Goal: Information Seeking & Learning: Check status

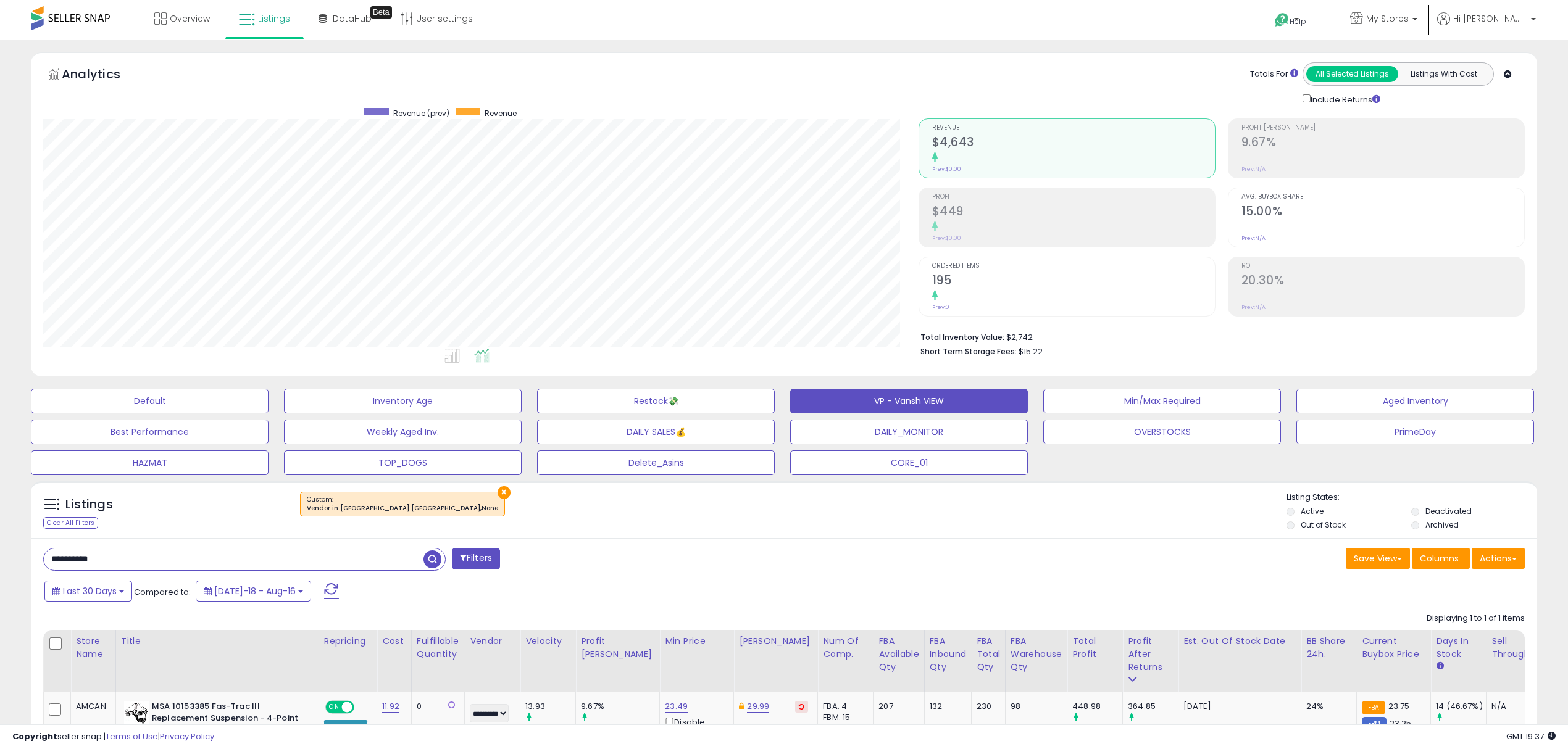
select select "**"
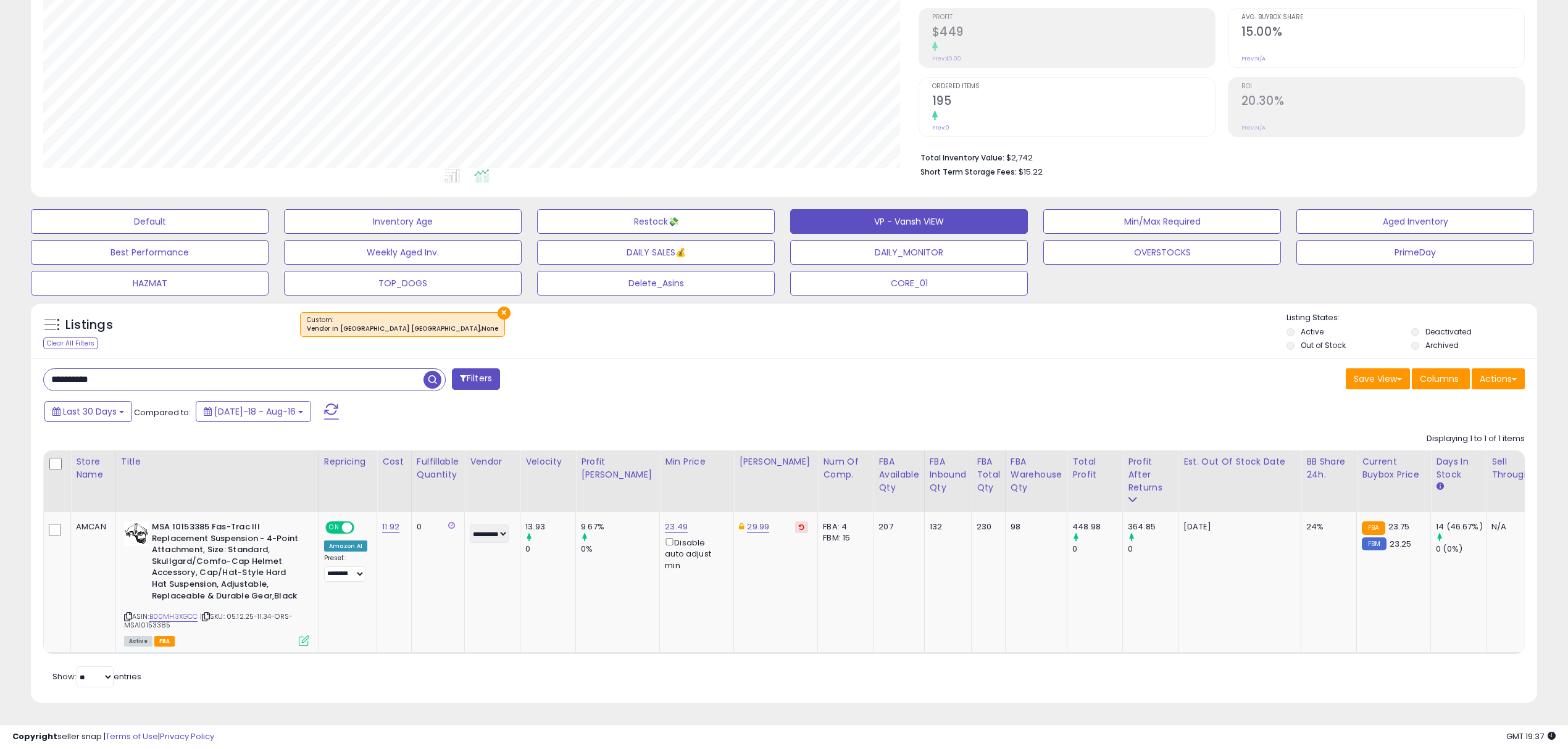
scroll to position [252, 875]
click at [284, 369] on input "**********" at bounding box center [234, 380] width 380 height 21
click at [437, 371] on span "button" at bounding box center [432, 380] width 18 height 18
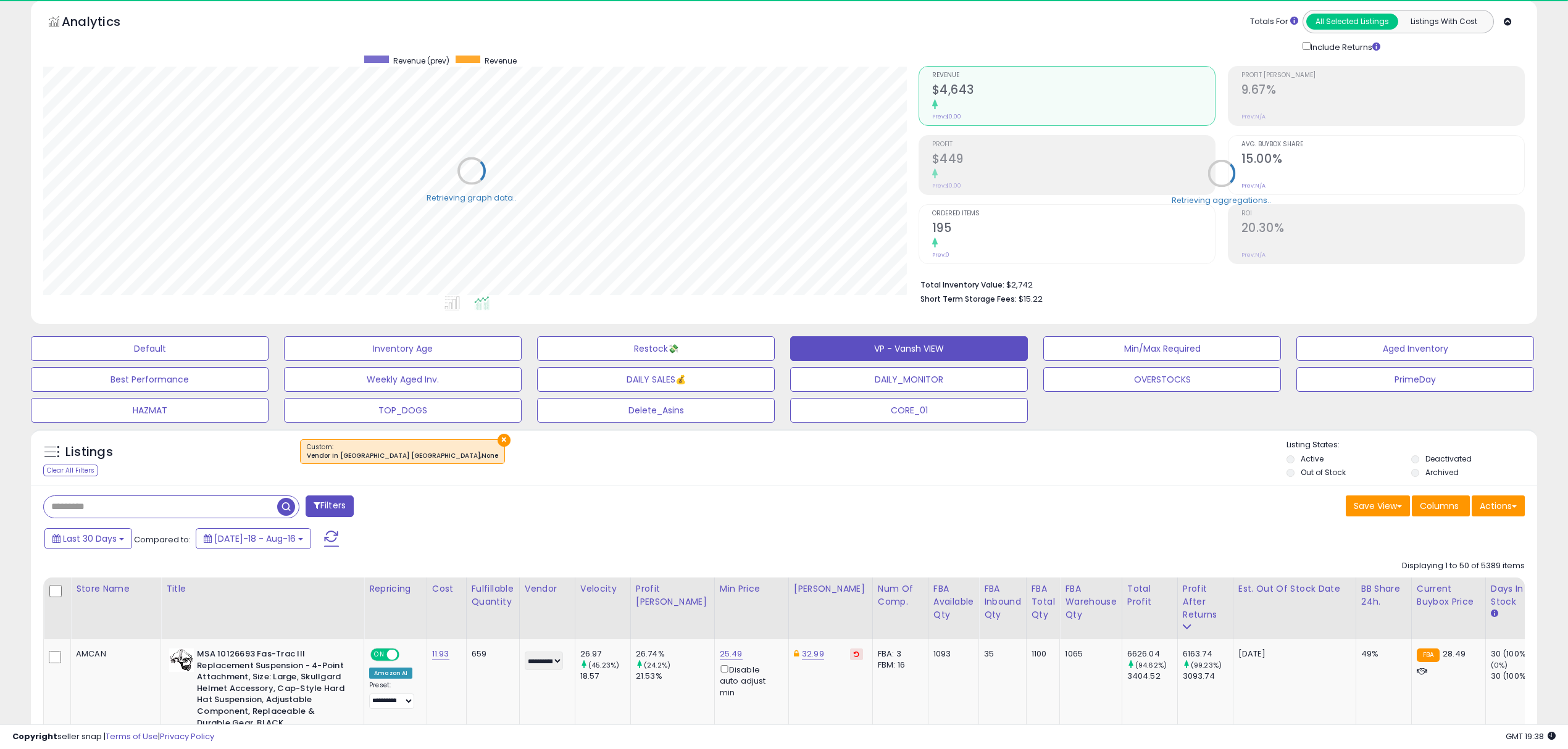
scroll to position [616903, 616514]
click at [497, 439] on button "×" at bounding box center [504, 440] width 13 height 13
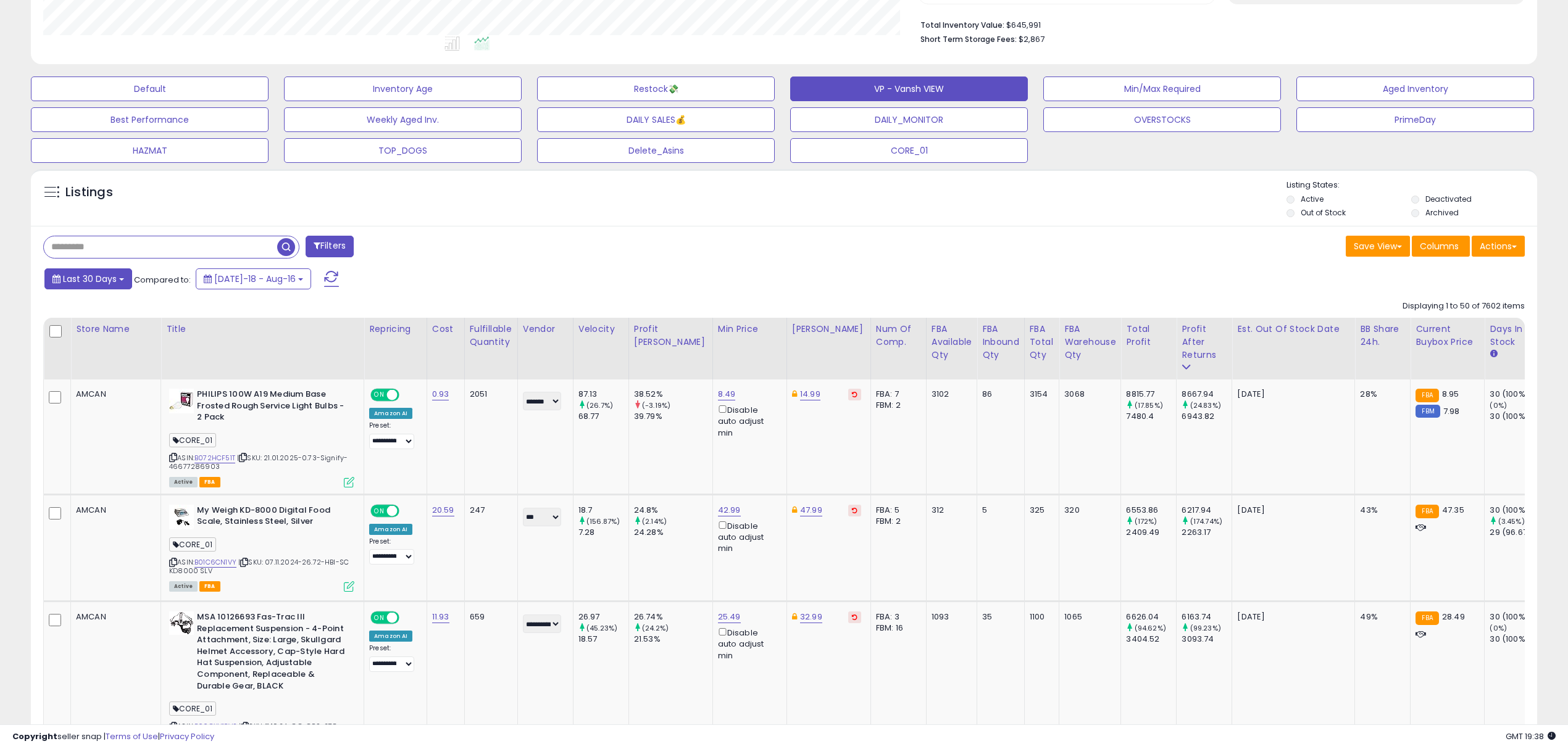
scroll to position [252, 875]
click at [90, 282] on span "Last 30 Days" at bounding box center [90, 279] width 54 height 13
click at [95, 351] on li "Custom Range" at bounding box center [99, 349] width 98 height 16
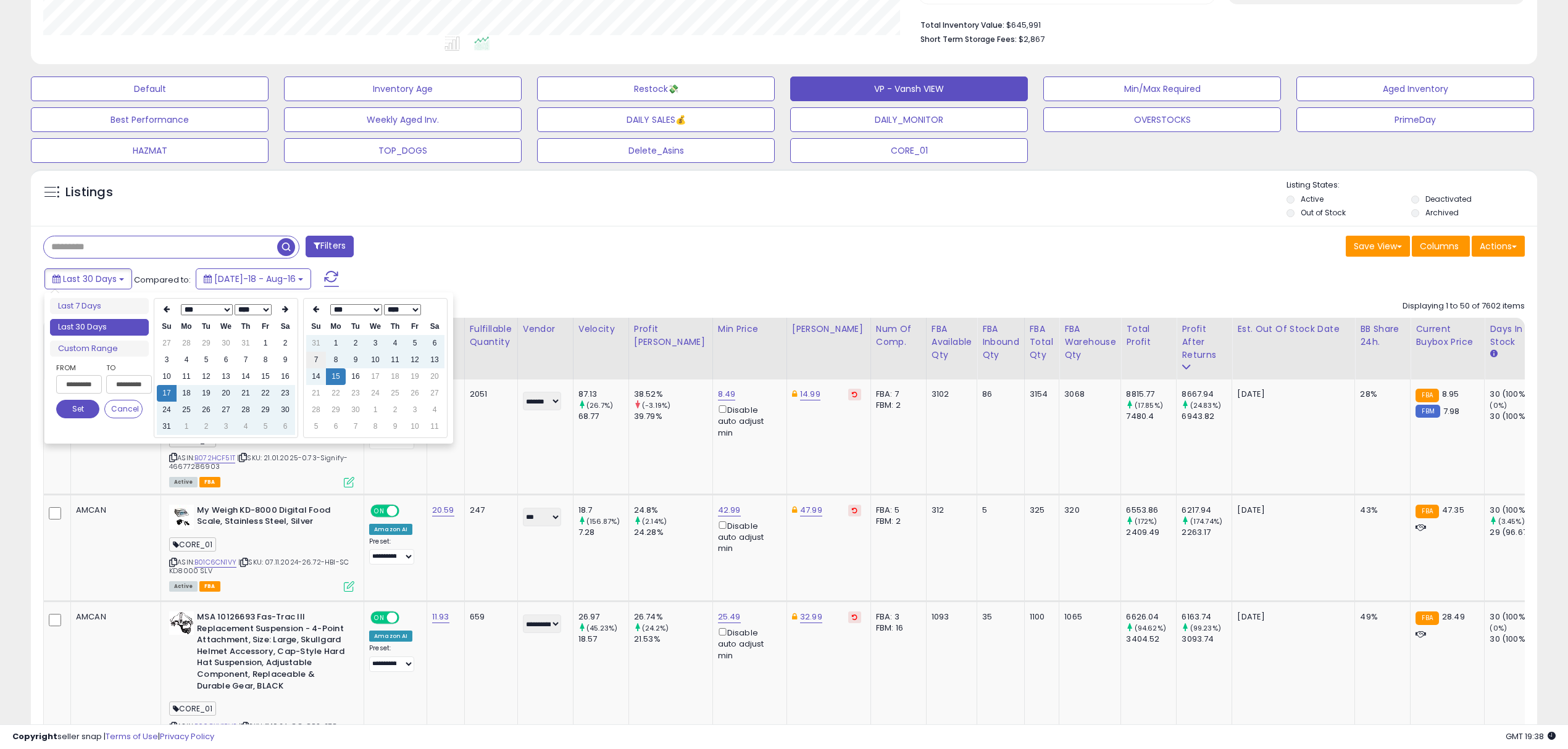
type input "**********"
click at [358, 377] on td "16" at bounding box center [355, 377] width 20 height 16
click at [339, 376] on td "15" at bounding box center [335, 377] width 20 height 16
type input "**********"
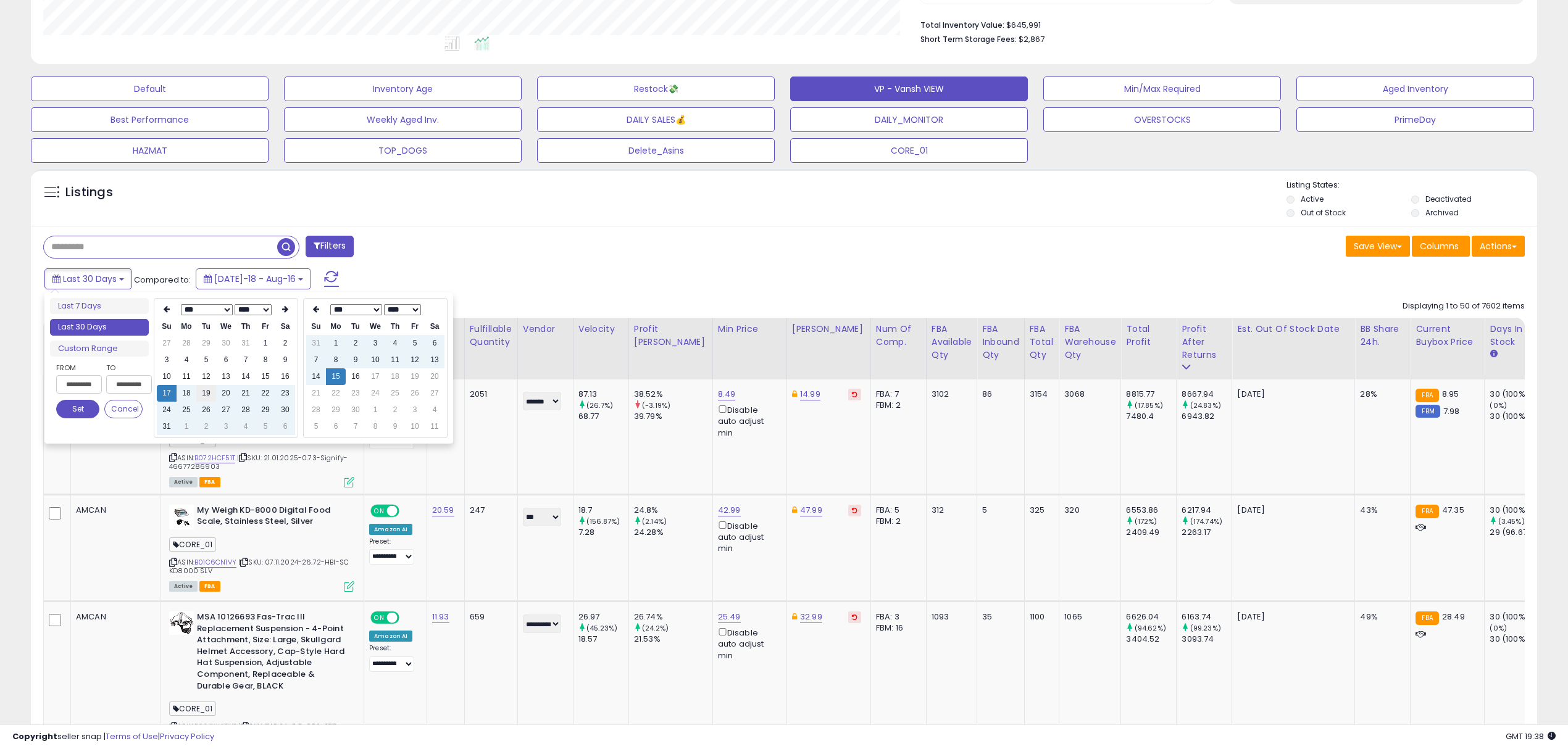
type input "**********"
click at [284, 309] on icon at bounding box center [285, 309] width 6 height 8
type input "**********"
click at [353, 379] on td "16" at bounding box center [355, 377] width 20 height 16
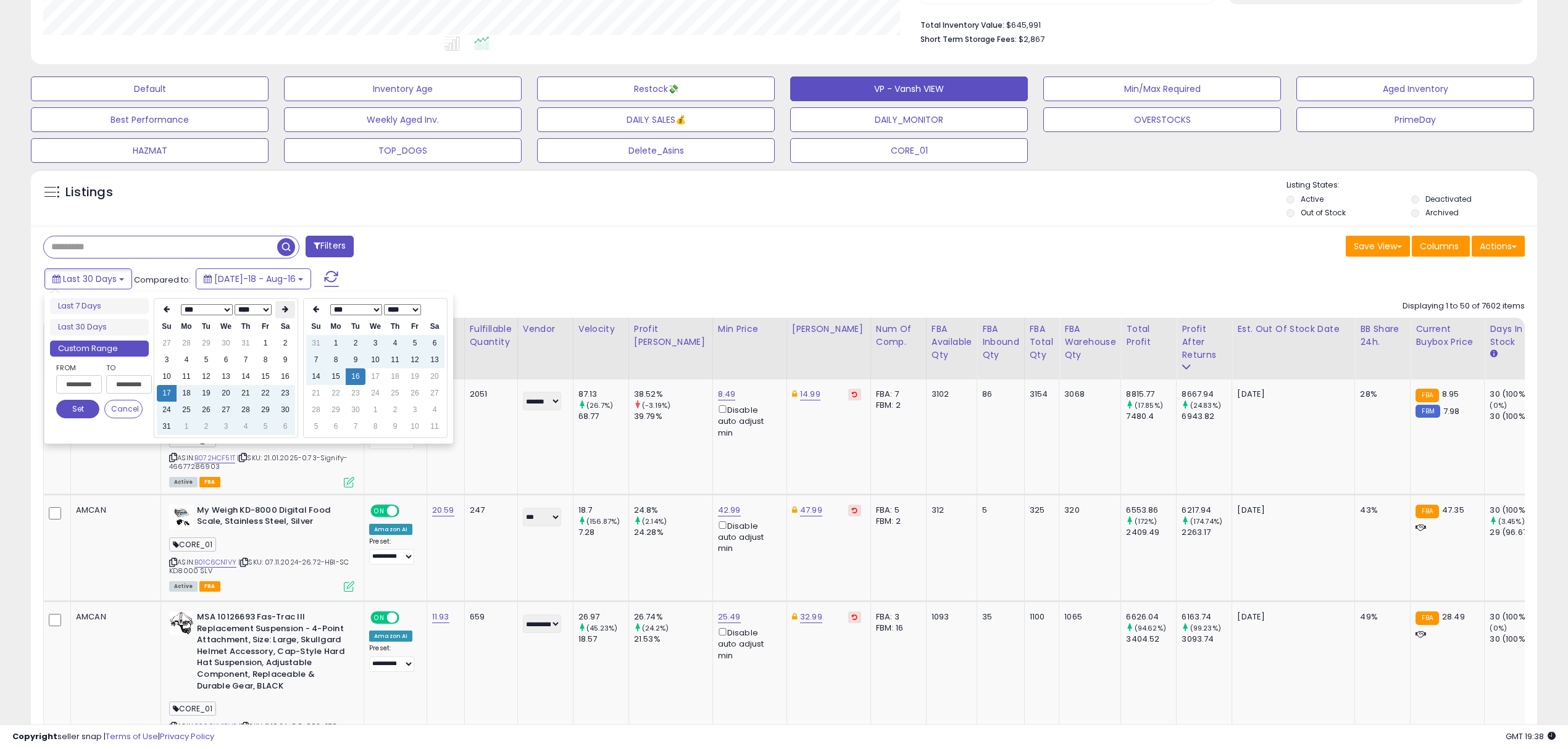
click at [279, 307] on th at bounding box center [285, 309] width 20 height 17
click at [189, 376] on td "15" at bounding box center [186, 377] width 20 height 16
type input "**********"
click at [73, 406] on button "Set" at bounding box center [78, 409] width 43 height 18
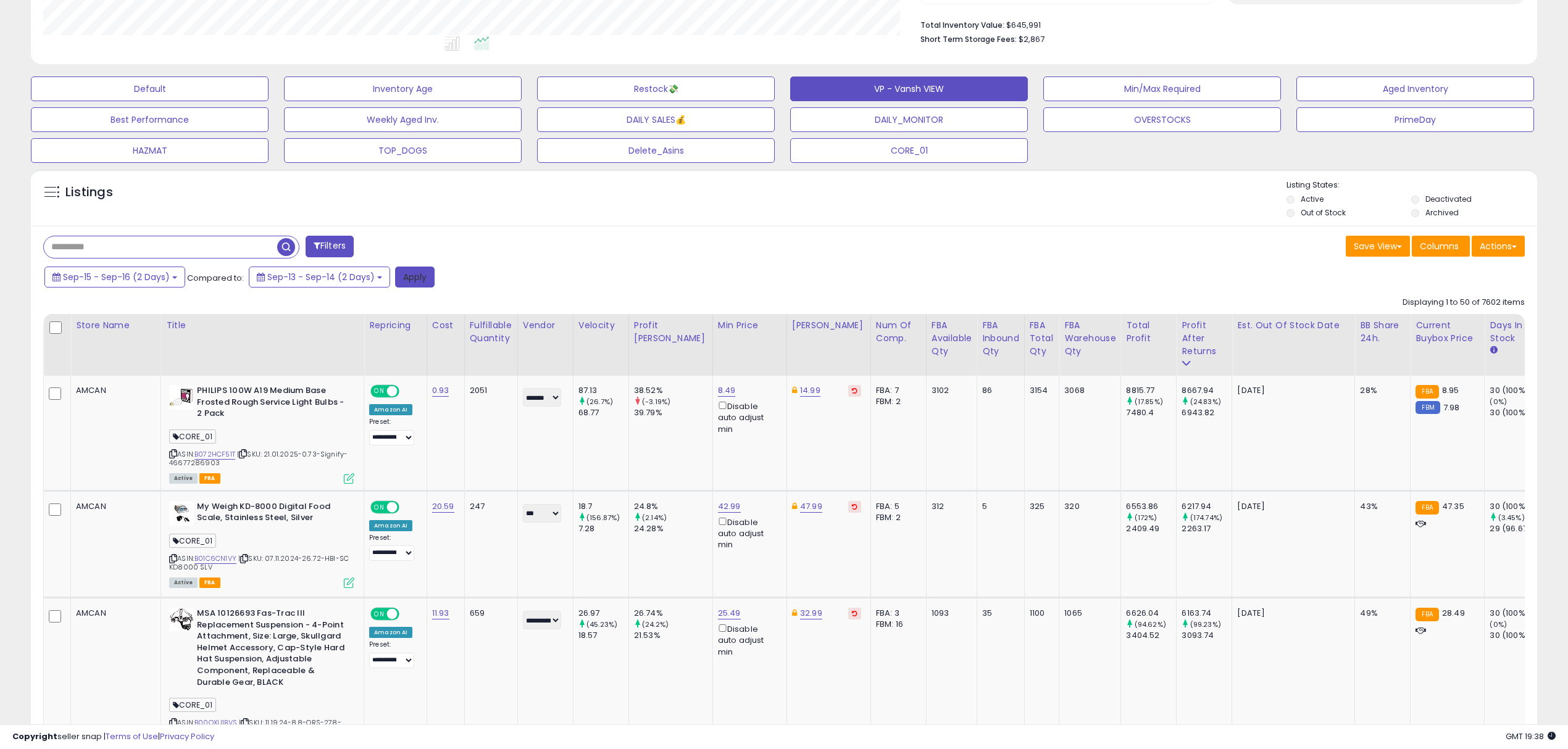
click at [415, 282] on button "Apply" at bounding box center [415, 277] width 40 height 21
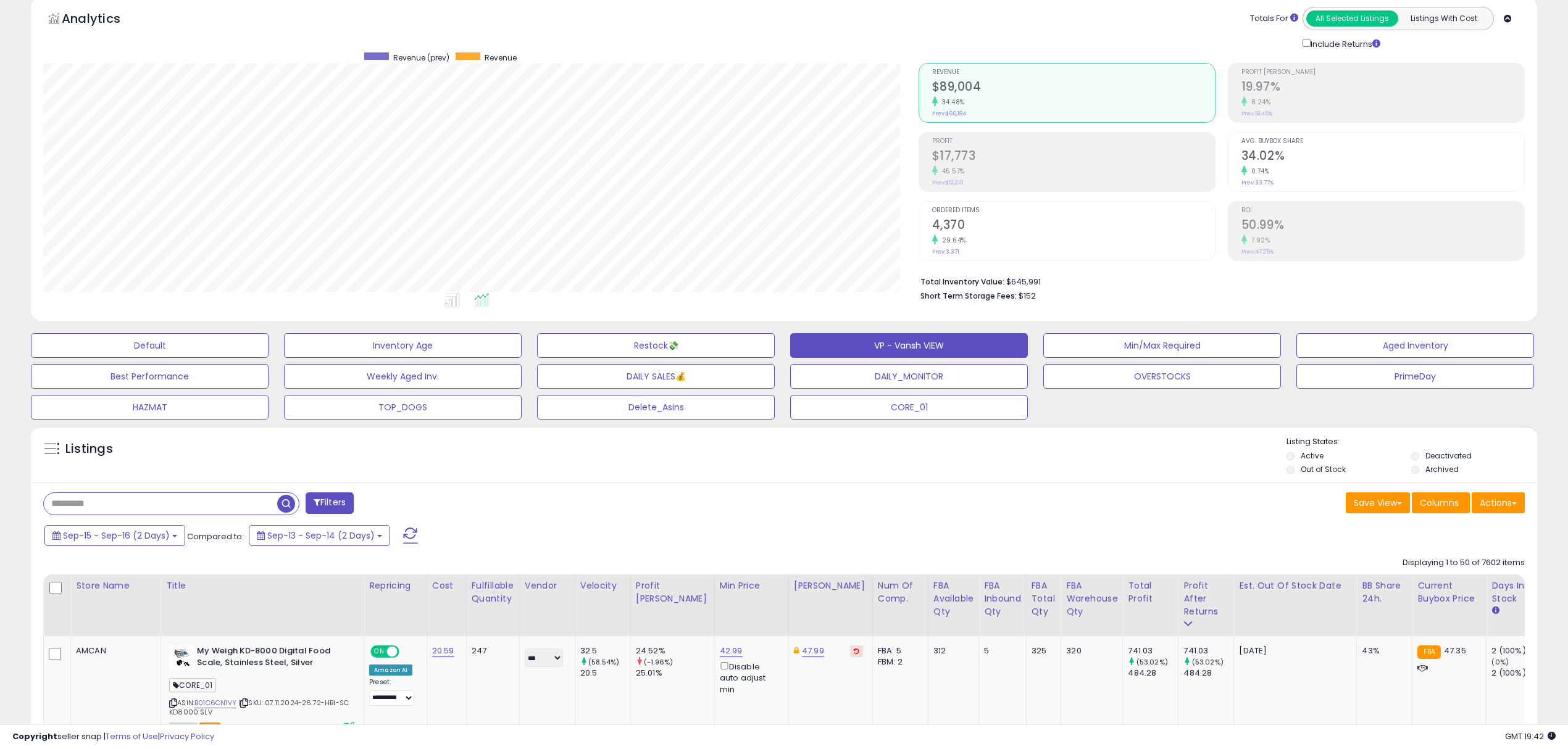
scroll to position [82, 0]
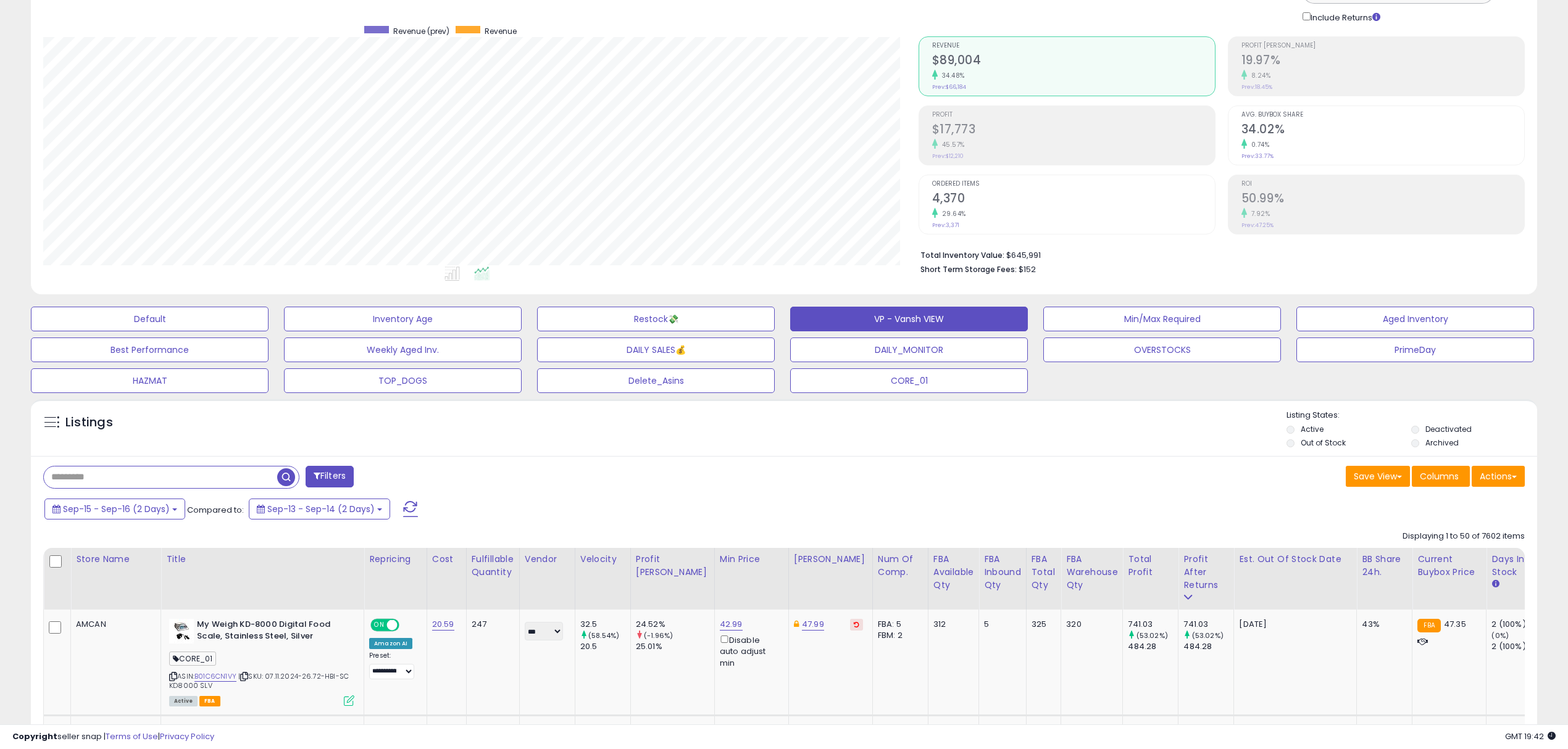
click at [914, 449] on div "Listings" at bounding box center [784, 430] width 1506 height 42
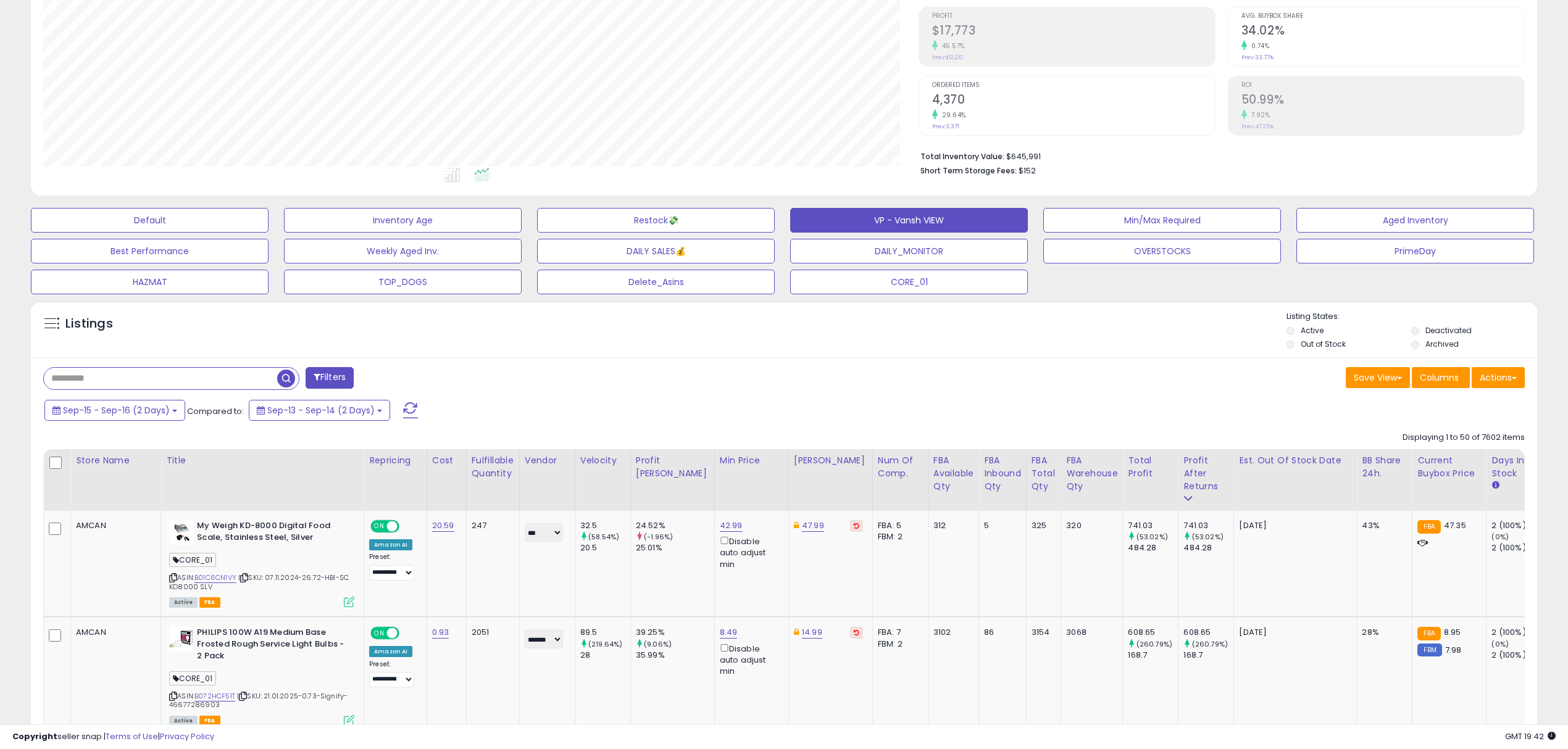
scroll to position [164, 0]
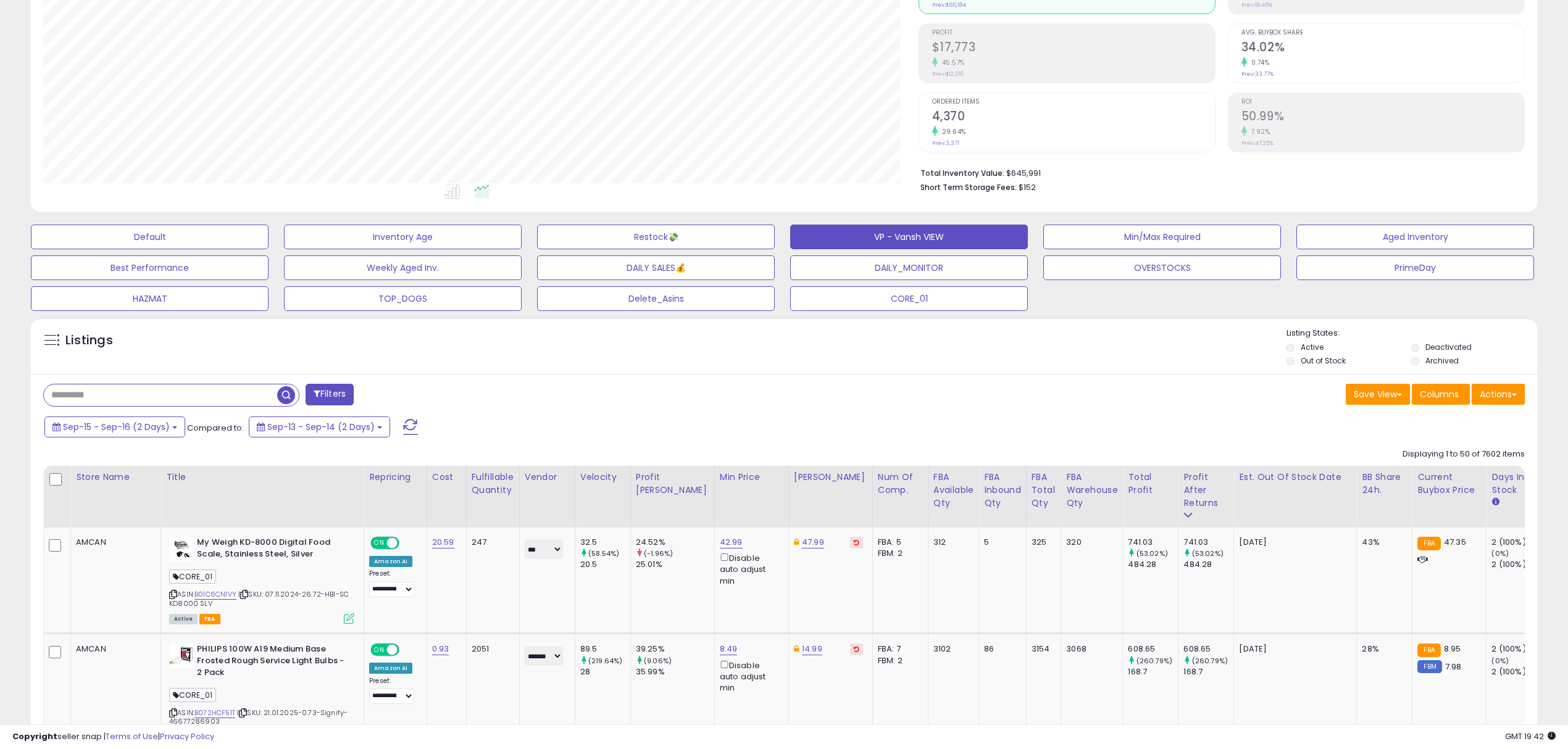
click at [843, 420] on div "Sep-15 - Sep-16 (2 Days) Compared to: Sep-13 - Sep-14 (2 Days)" at bounding box center [597, 428] width 1112 height 28
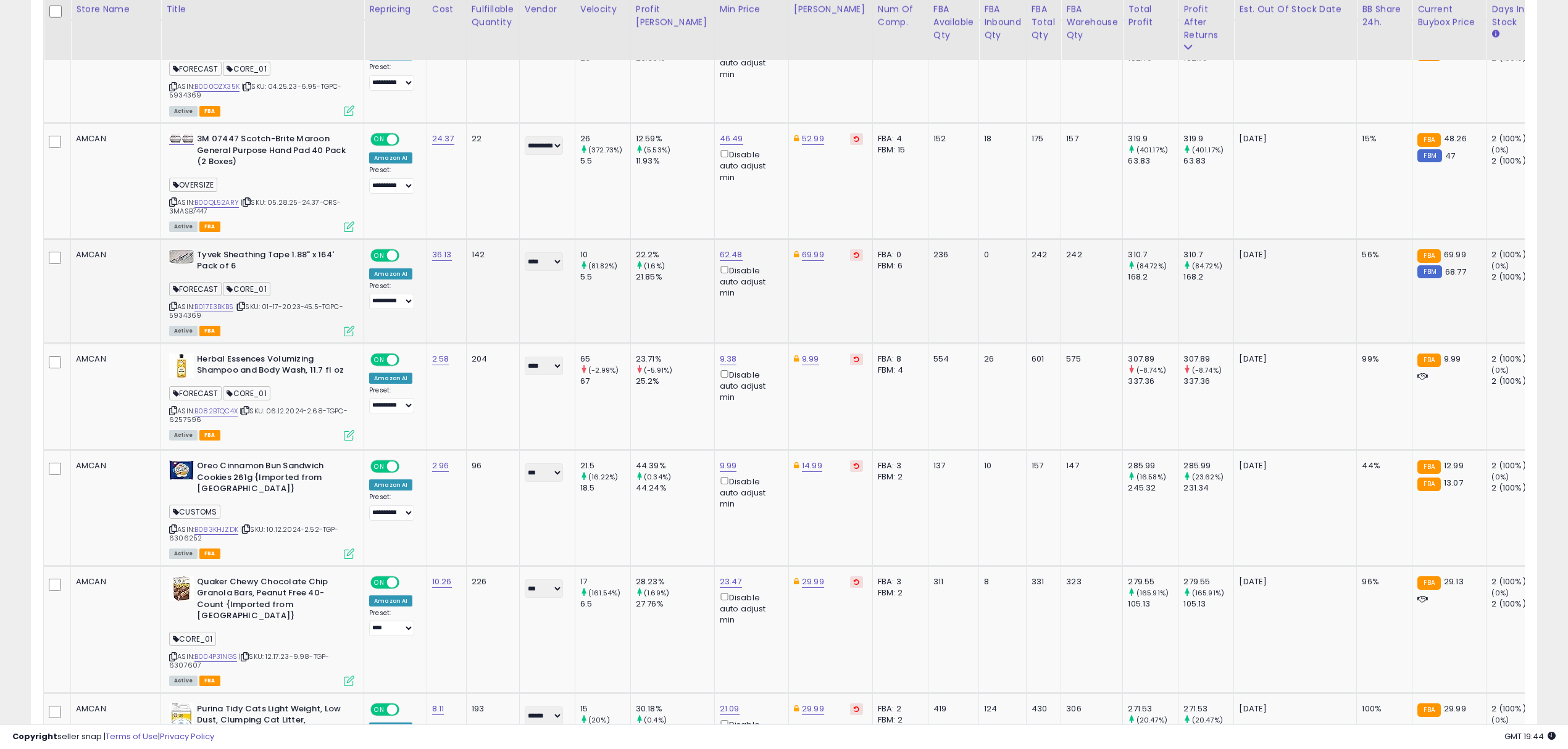
scroll to position [1728, 0]
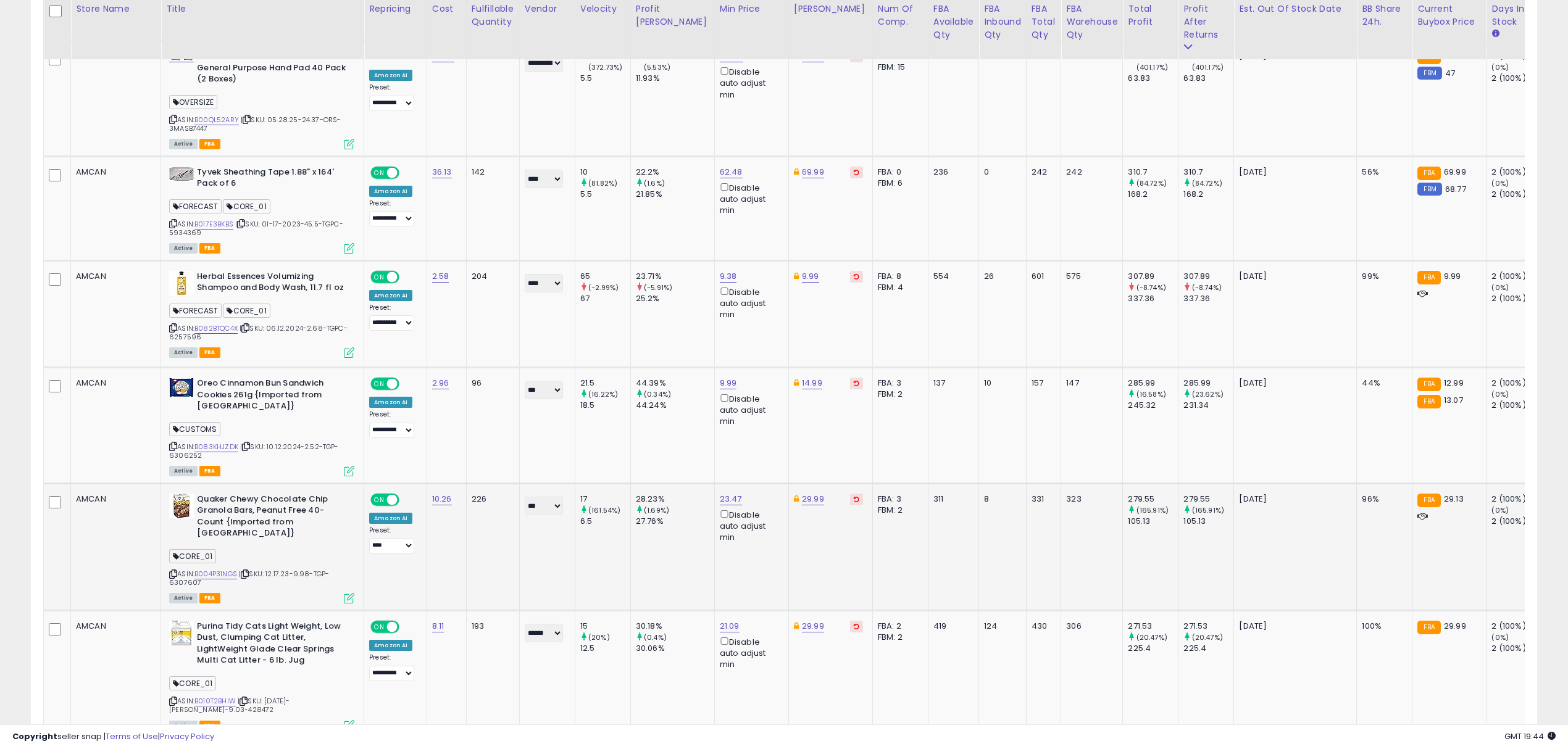
click at [472, 493] on div "226" at bounding box center [490, 499] width 39 height 11
click at [477, 493] on div "226" at bounding box center [490, 499] width 39 height 11
click at [477, 485] on td "226" at bounding box center [492, 546] width 53 height 127
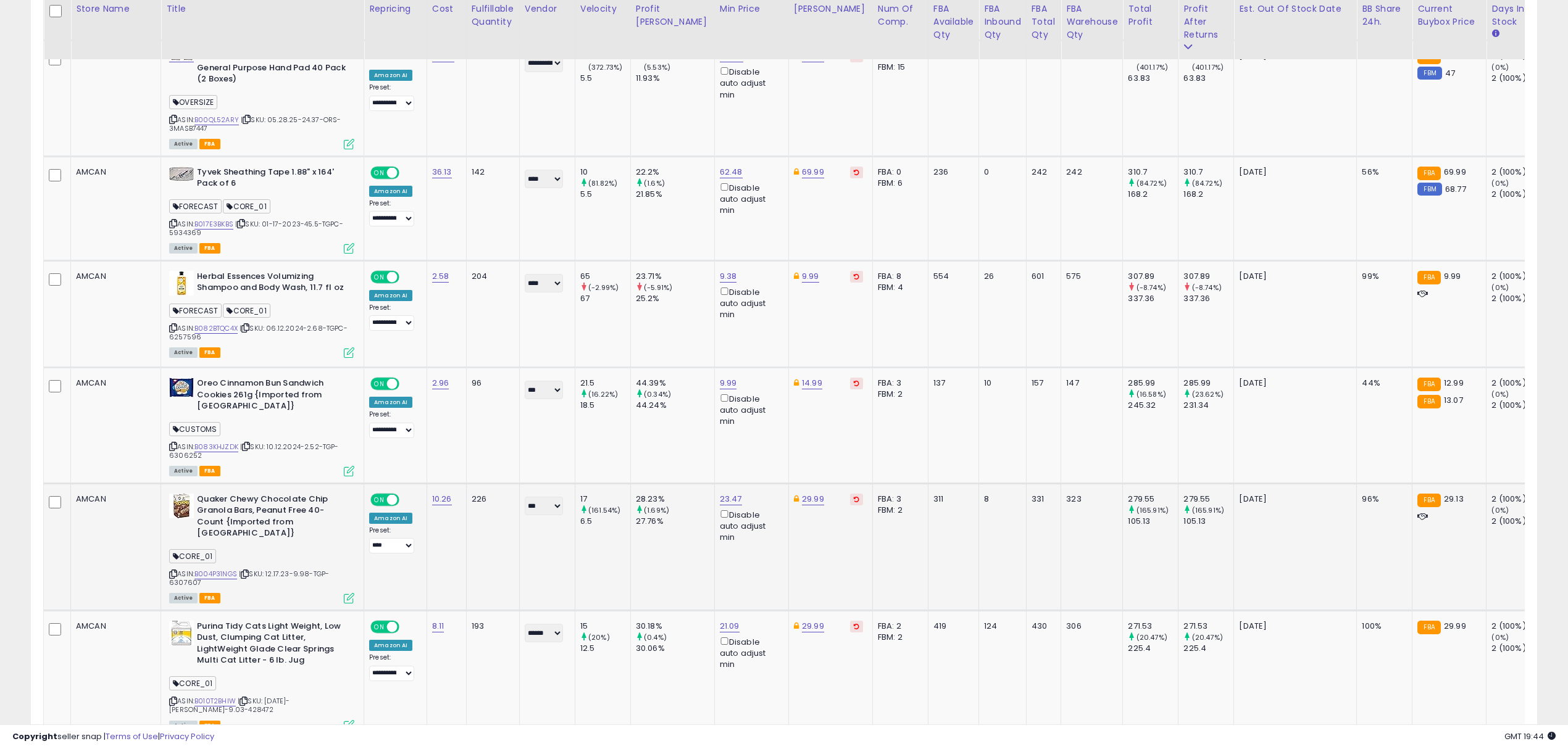
click at [477, 483] on td "226" at bounding box center [492, 546] width 53 height 127
click at [477, 493] on div "226" at bounding box center [490, 499] width 39 height 11
click at [477, 485] on td "226" at bounding box center [492, 546] width 53 height 127
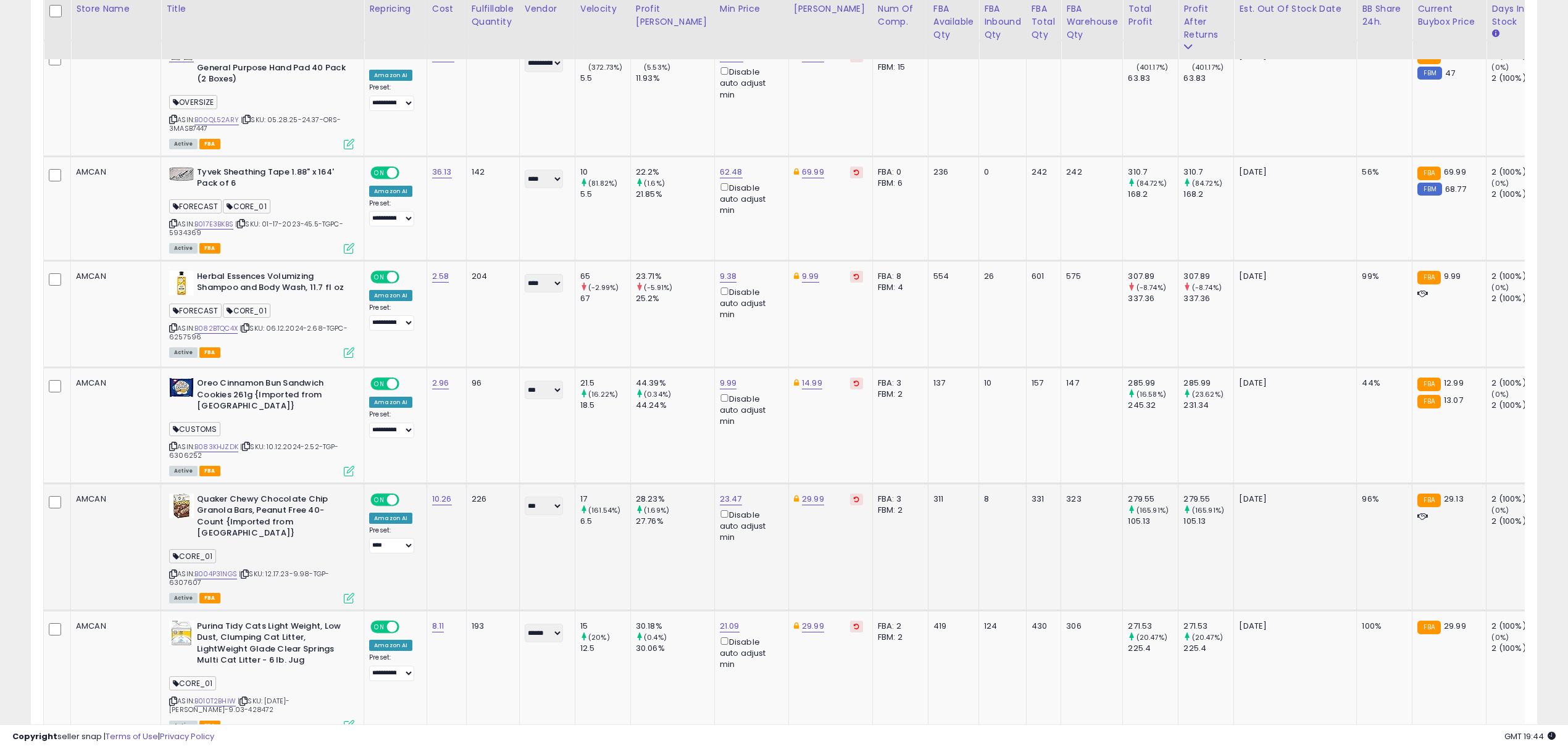
click at [477, 493] on div "226" at bounding box center [490, 499] width 39 height 11
click at [477, 489] on td "226" at bounding box center [492, 546] width 53 height 127
click at [472, 493] on div "226" at bounding box center [490, 499] width 39 height 11
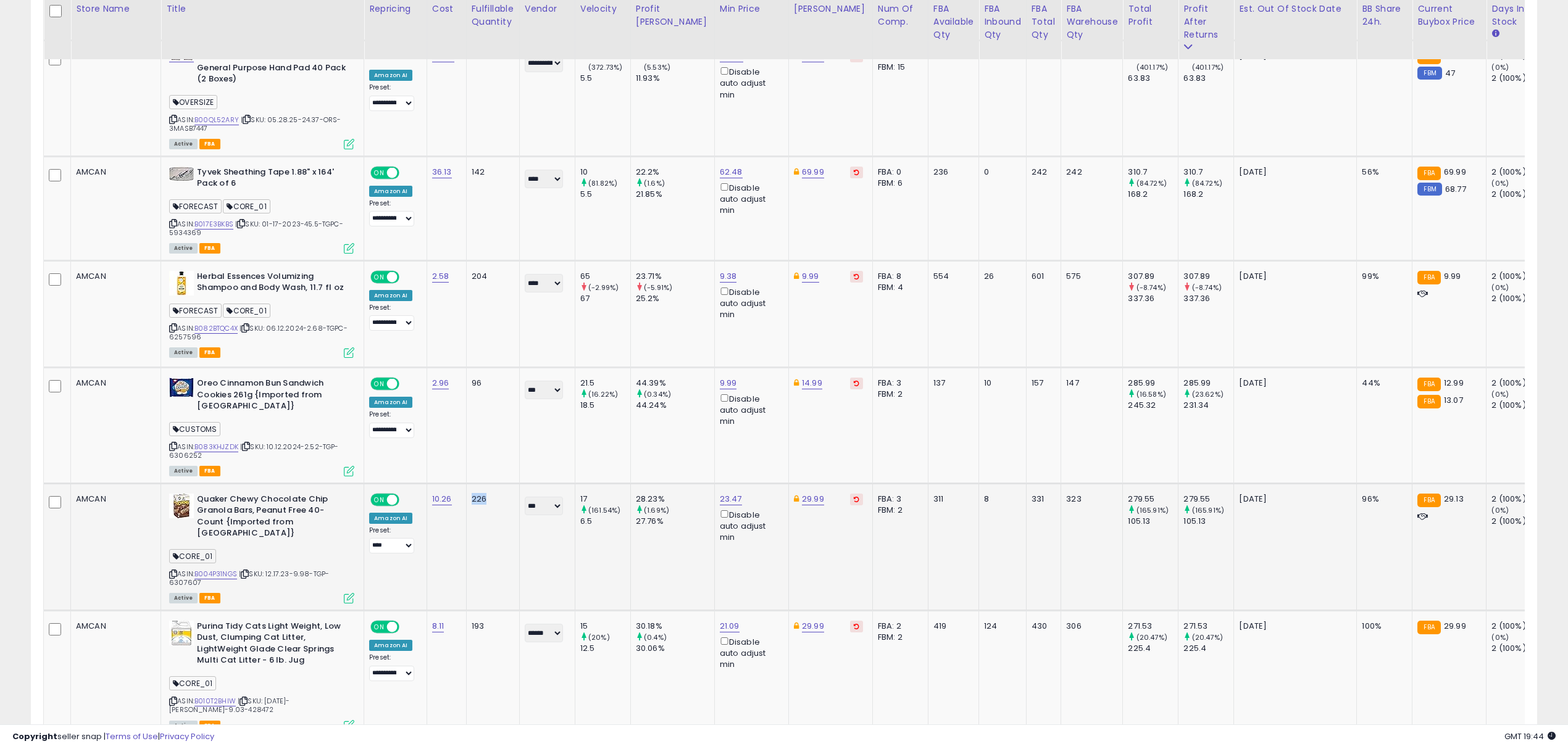
click at [475, 493] on div "226" at bounding box center [490, 499] width 39 height 11
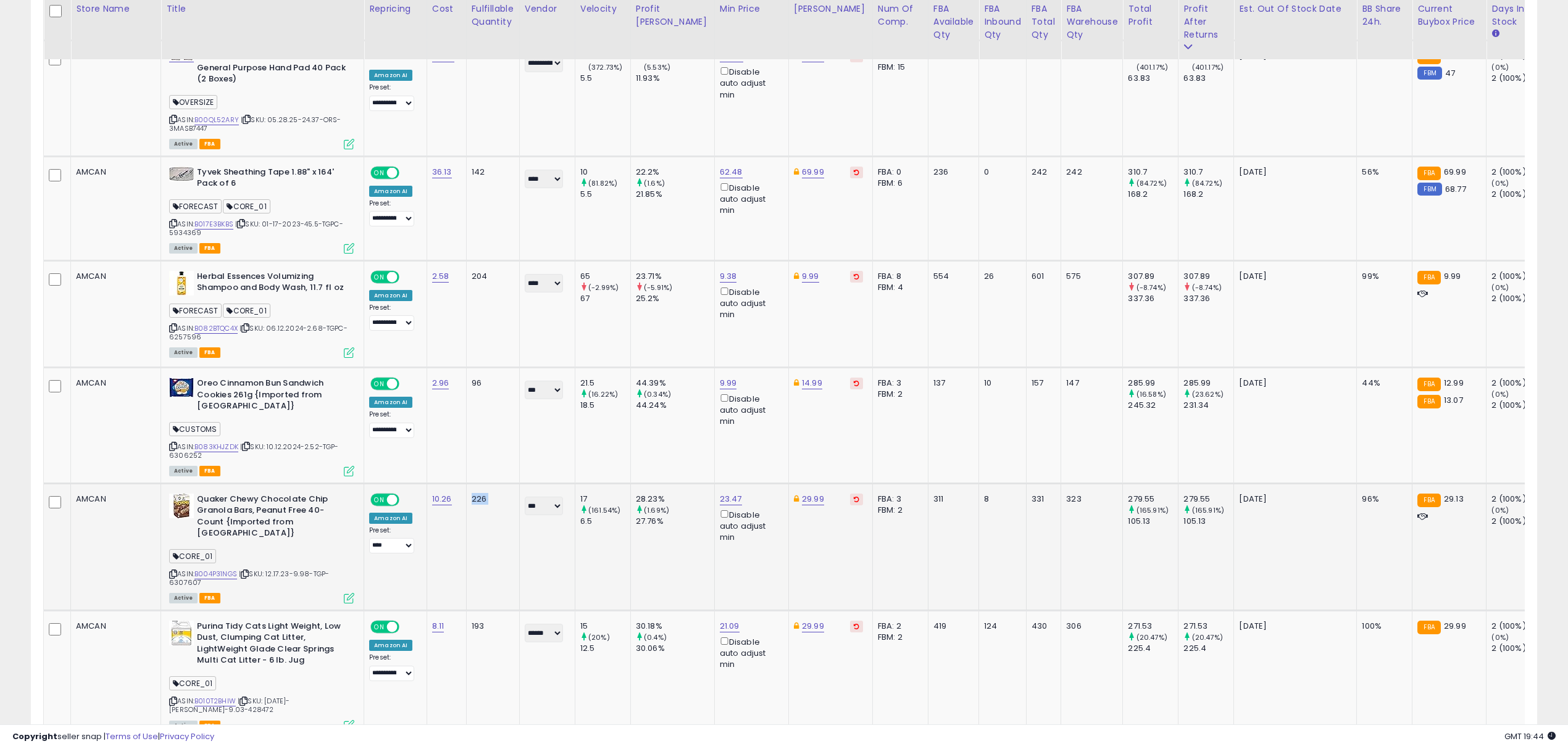
click at [475, 493] on div "226" at bounding box center [490, 499] width 39 height 11
click at [478, 492] on td "226" at bounding box center [492, 546] width 53 height 127
click at [477, 493] on div "226" at bounding box center [490, 499] width 39 height 11
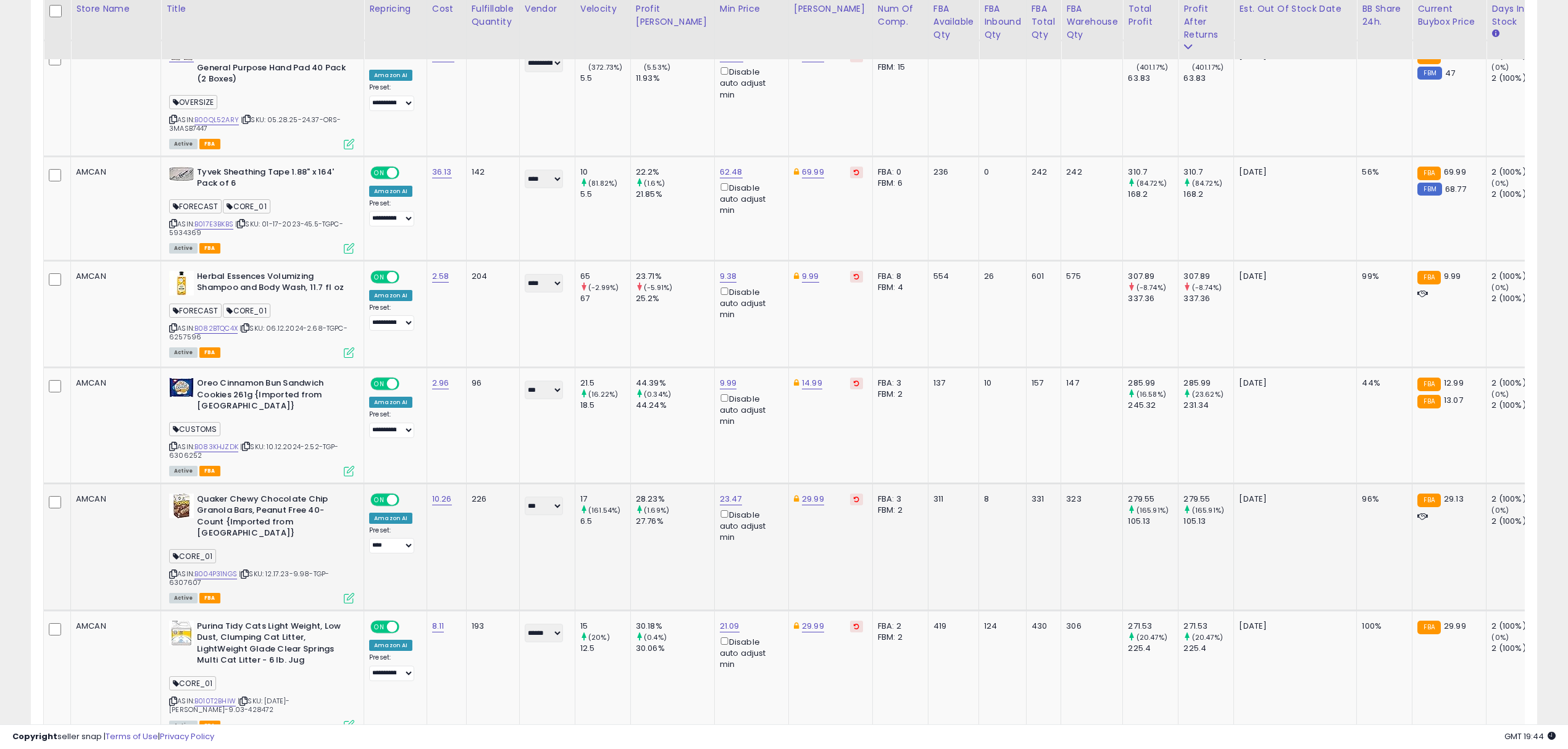
click at [580, 493] on div "17" at bounding box center [605, 499] width 50 height 11
click at [636, 493] on div "28.23%" at bounding box center [675, 499] width 78 height 11
drag, startPoint x: 634, startPoint y: 473, endPoint x: 651, endPoint y: 475, distance: 17.1
click at [651, 493] on div "28.23%" at bounding box center [675, 499] width 78 height 11
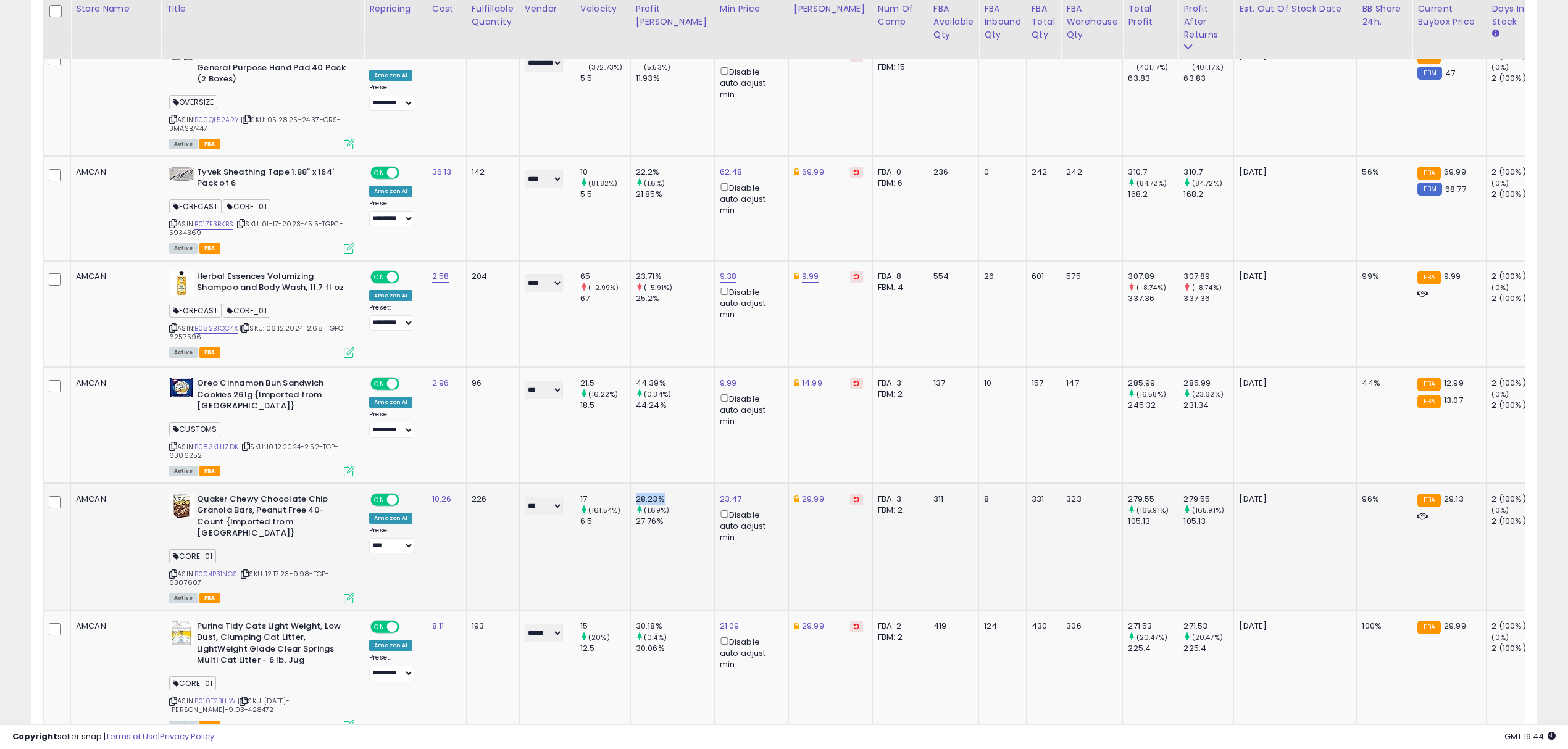
click at [651, 511] on td "28.23% (1.69%) 27.76%" at bounding box center [672, 546] width 84 height 127
click at [478, 493] on div "226" at bounding box center [490, 499] width 39 height 11
click at [474, 621] on div "193" at bounding box center [490, 627] width 39 height 11
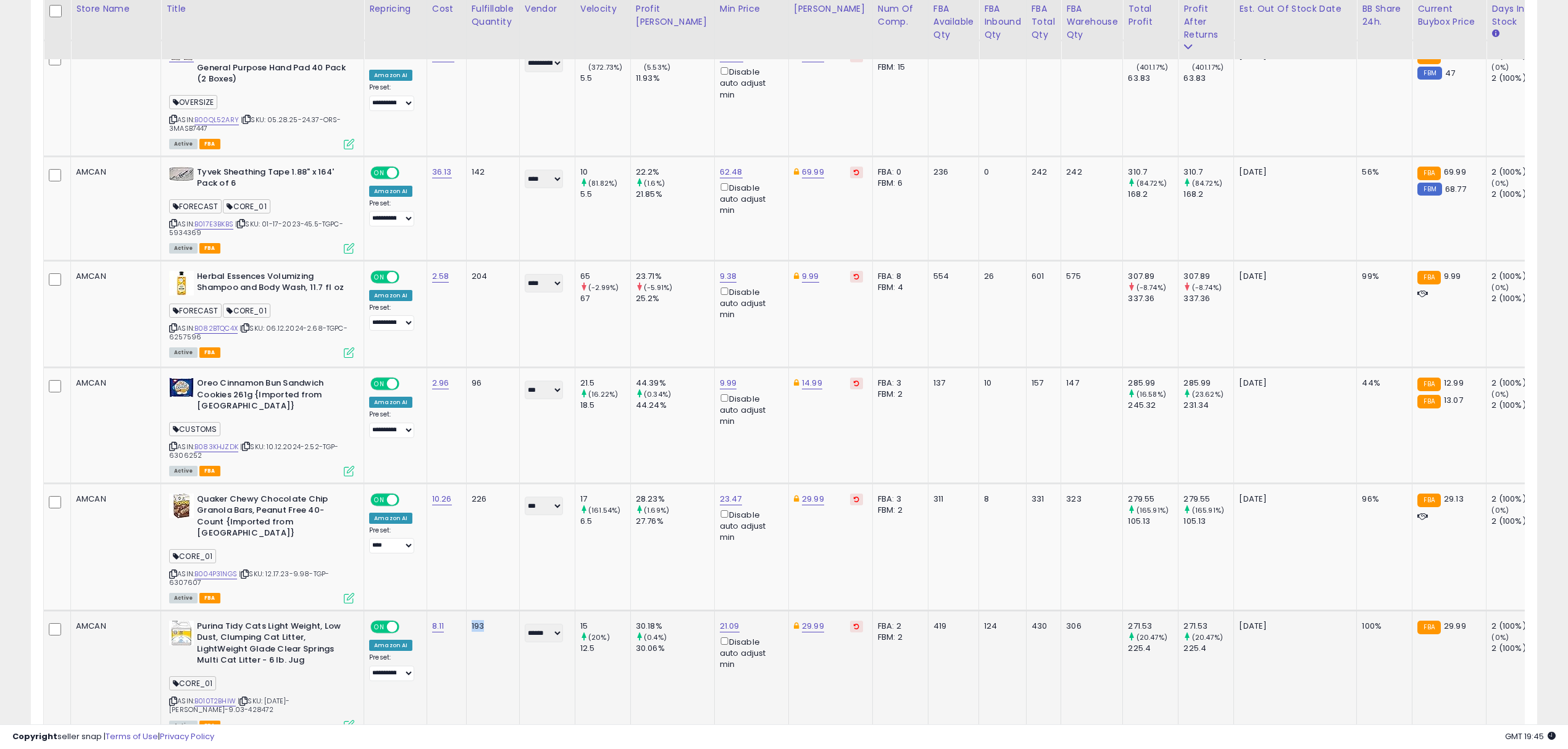
click at [490, 621] on div "193" at bounding box center [490, 627] width 39 height 11
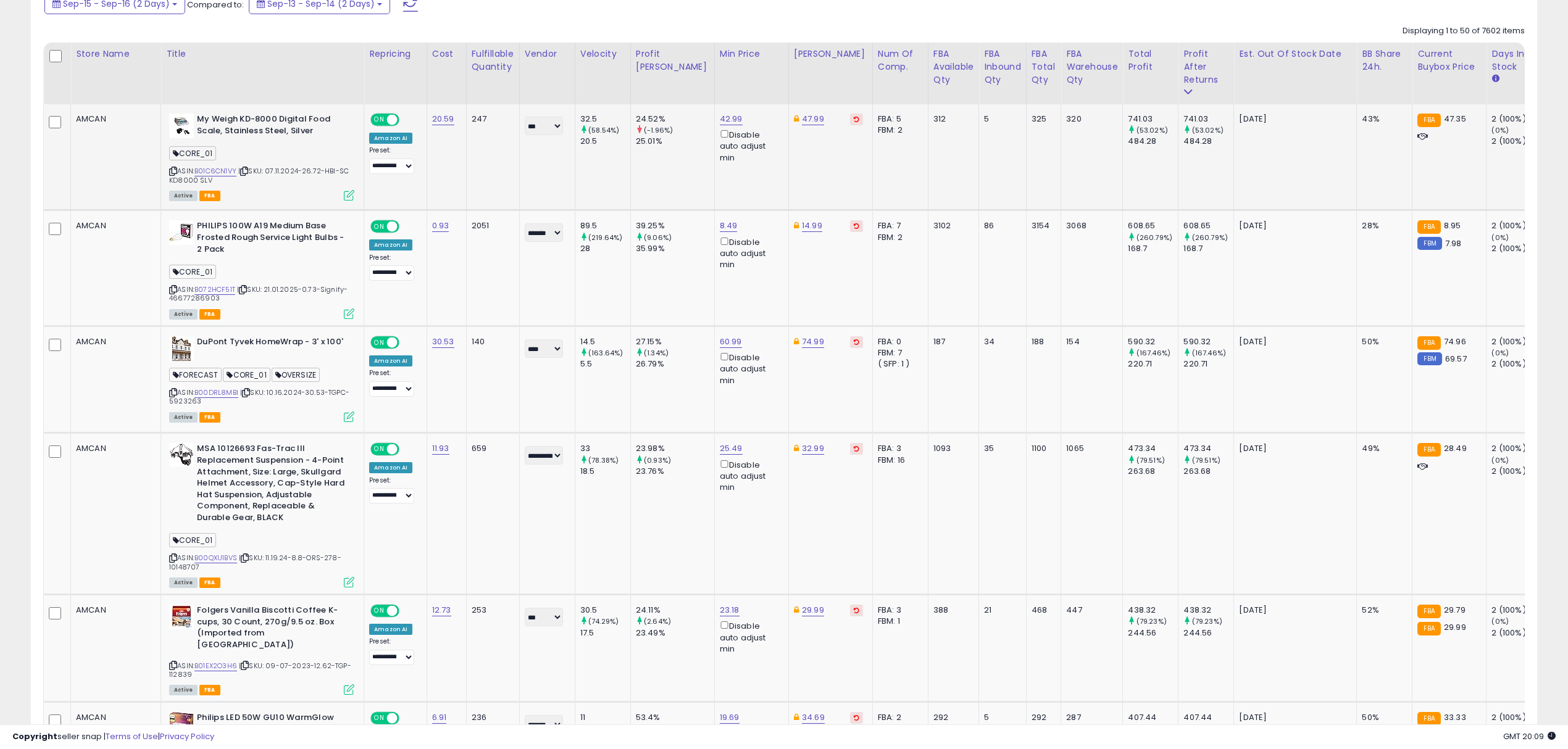
scroll to position [658, 0]
